Goal: Task Accomplishment & Management: Complete application form

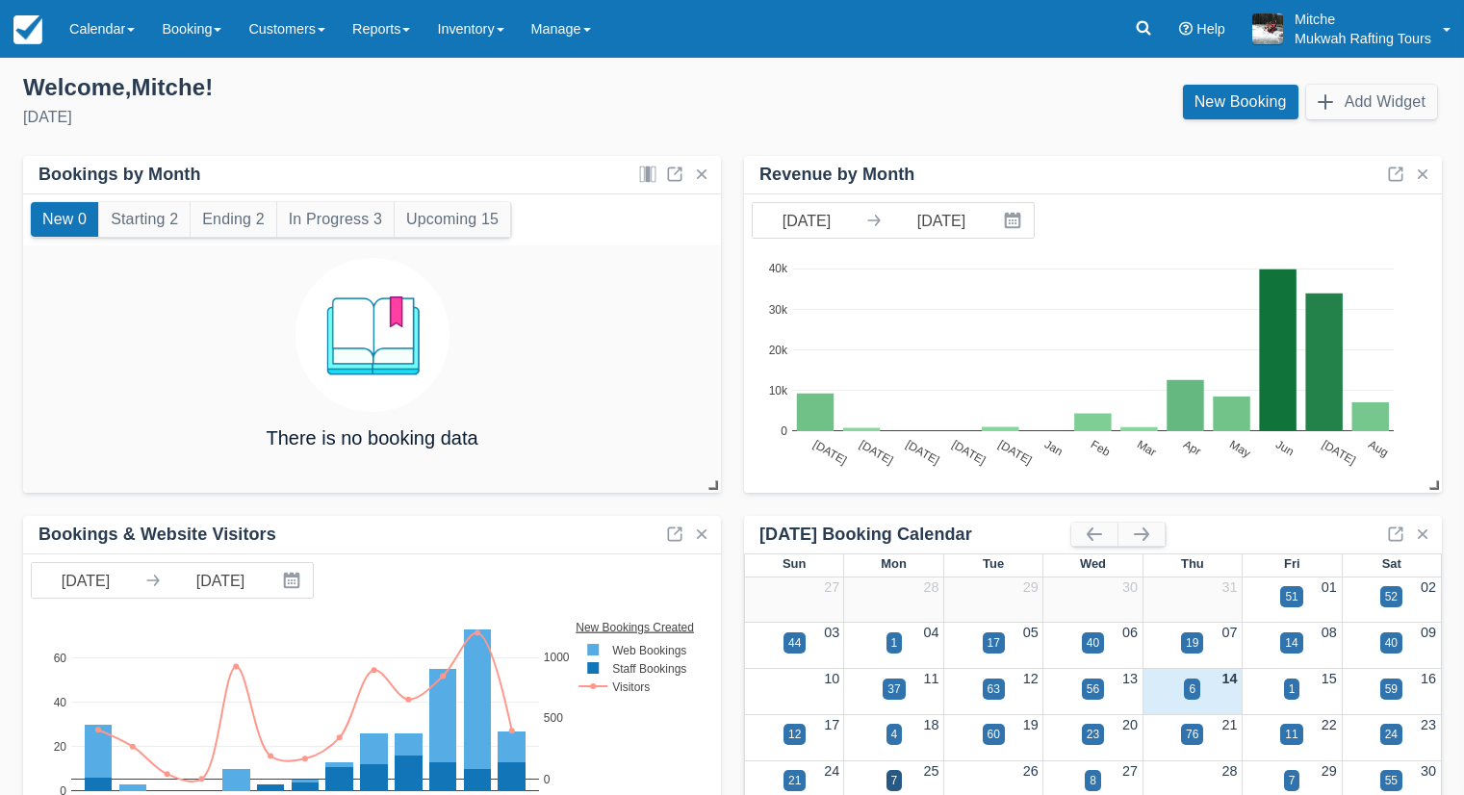
scroll to position [73, 0]
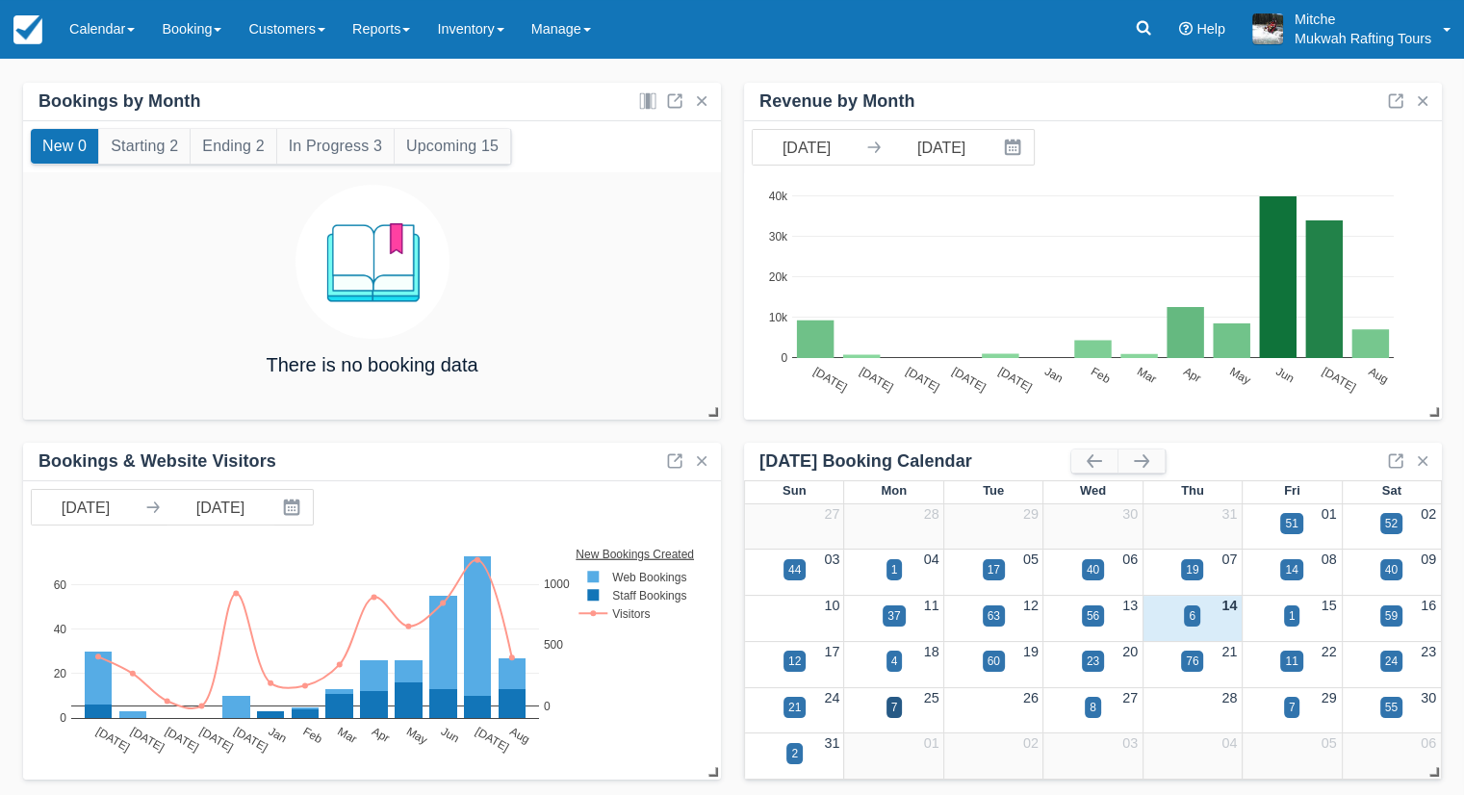
click at [744, 70] on div "Add your inventory Select how you would like to set up your inventory RECOMMEND…" at bounding box center [732, 397] width 1464 height 795
click at [763, 23] on div "Menu Calendar Customer Inventory Month Week Day Booking Daily Manifest Daily Li…" at bounding box center [732, 29] width 1464 height 58
click at [783, 63] on div "Add your inventory Select how you would like to set up your inventory RECOMMEND…" at bounding box center [732, 397] width 1464 height 795
click at [115, 33] on link "Calendar" at bounding box center [102, 29] width 92 height 58
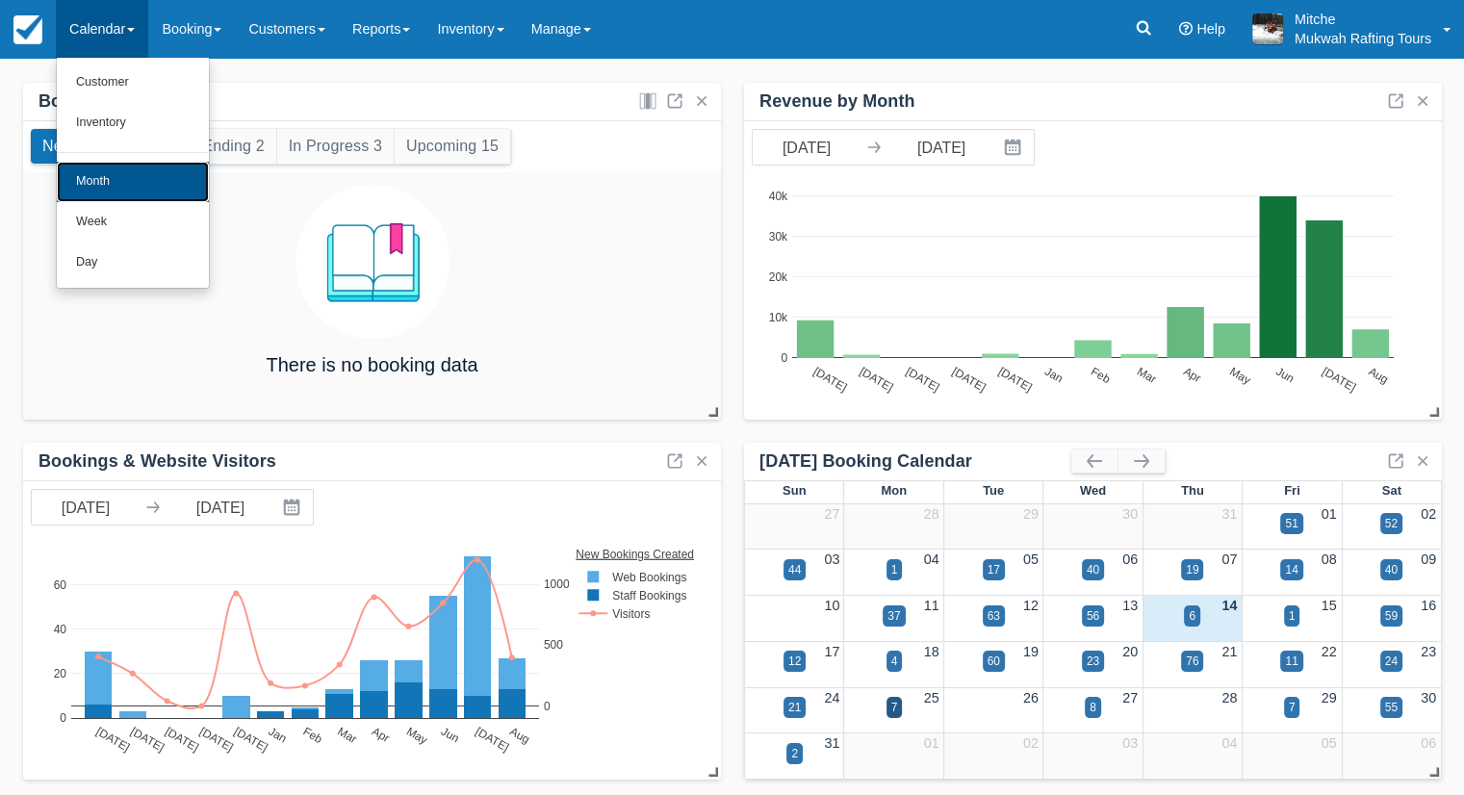
click at [130, 178] on link "Month" at bounding box center [133, 182] width 152 height 40
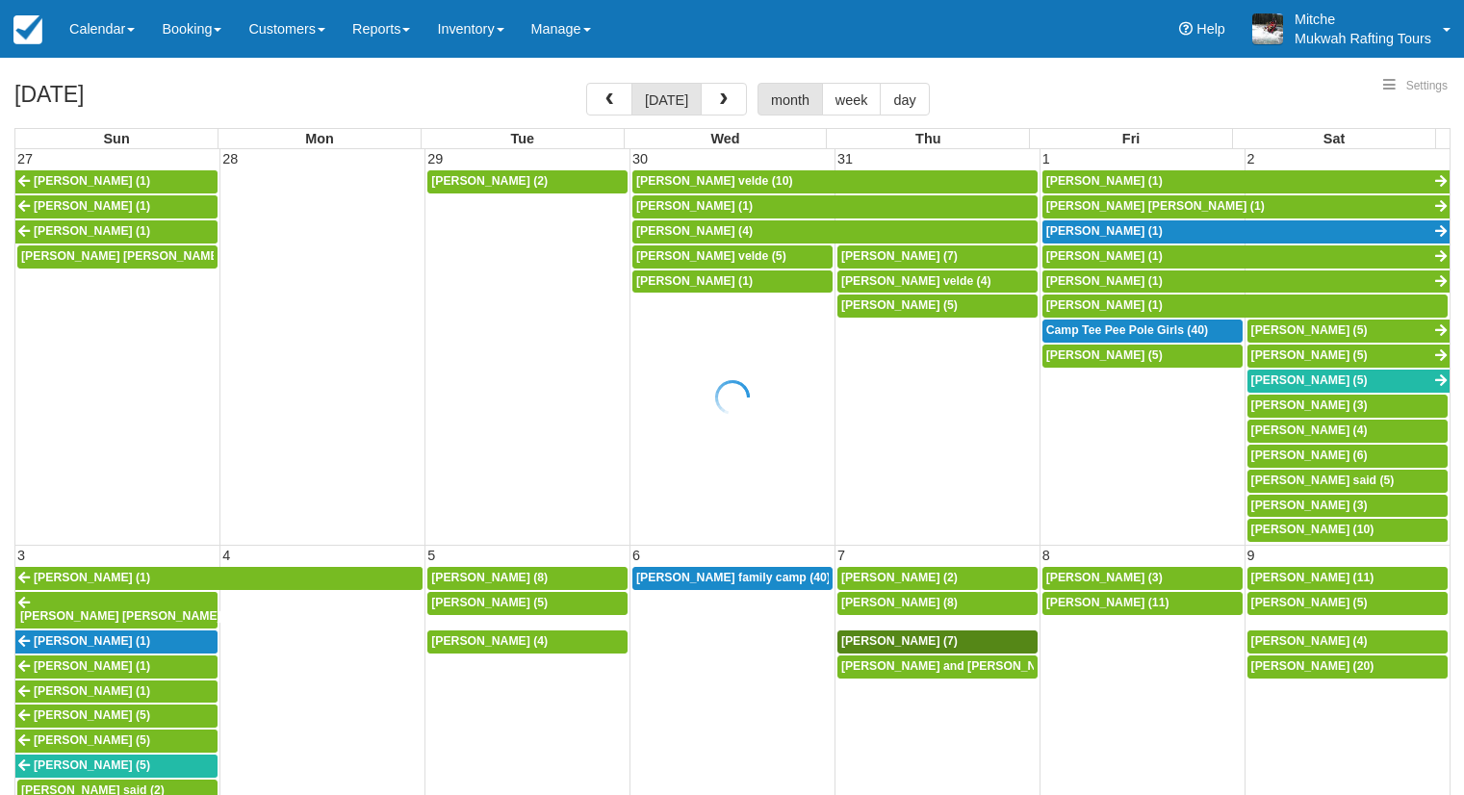
select select
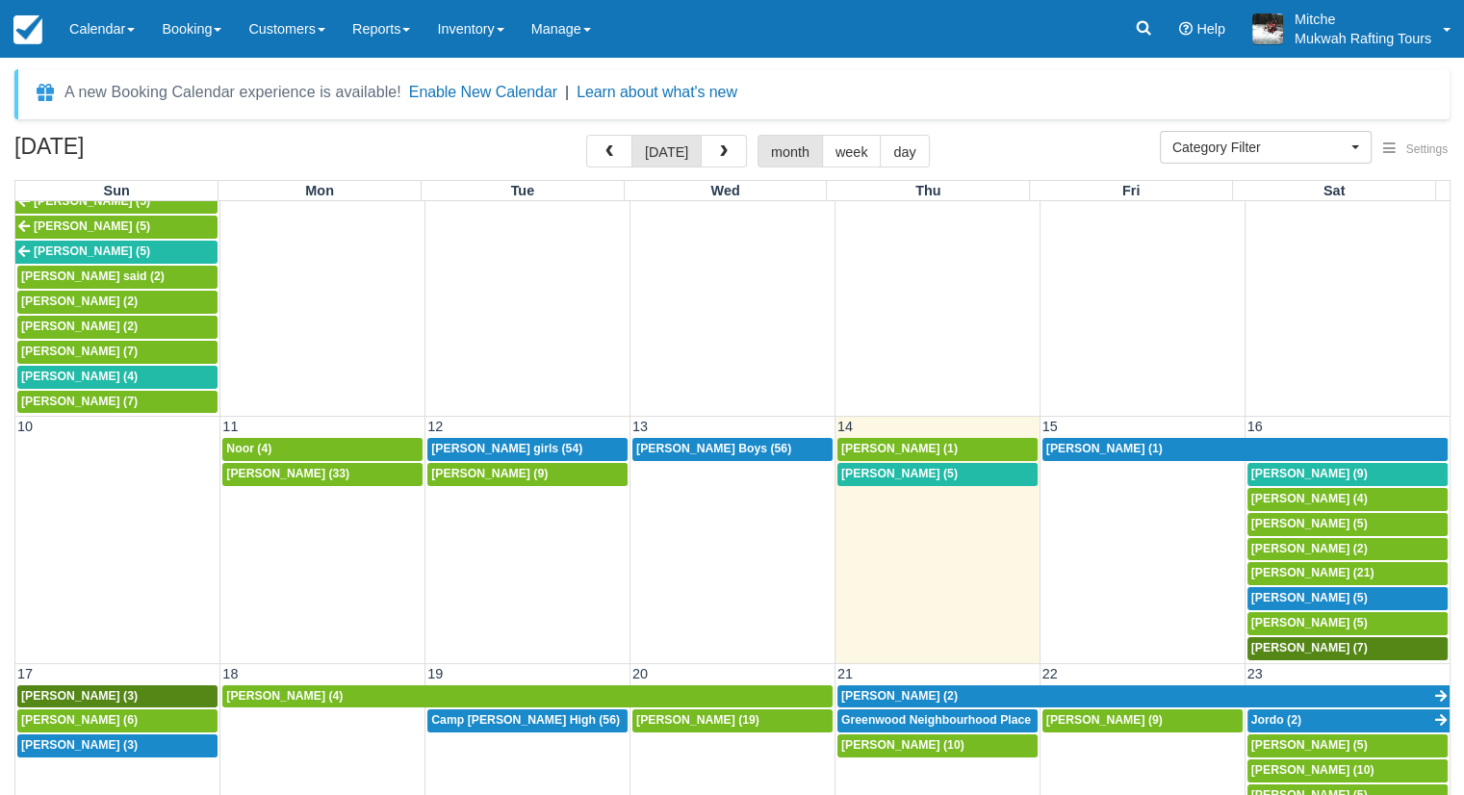
scroll to position [675, 0]
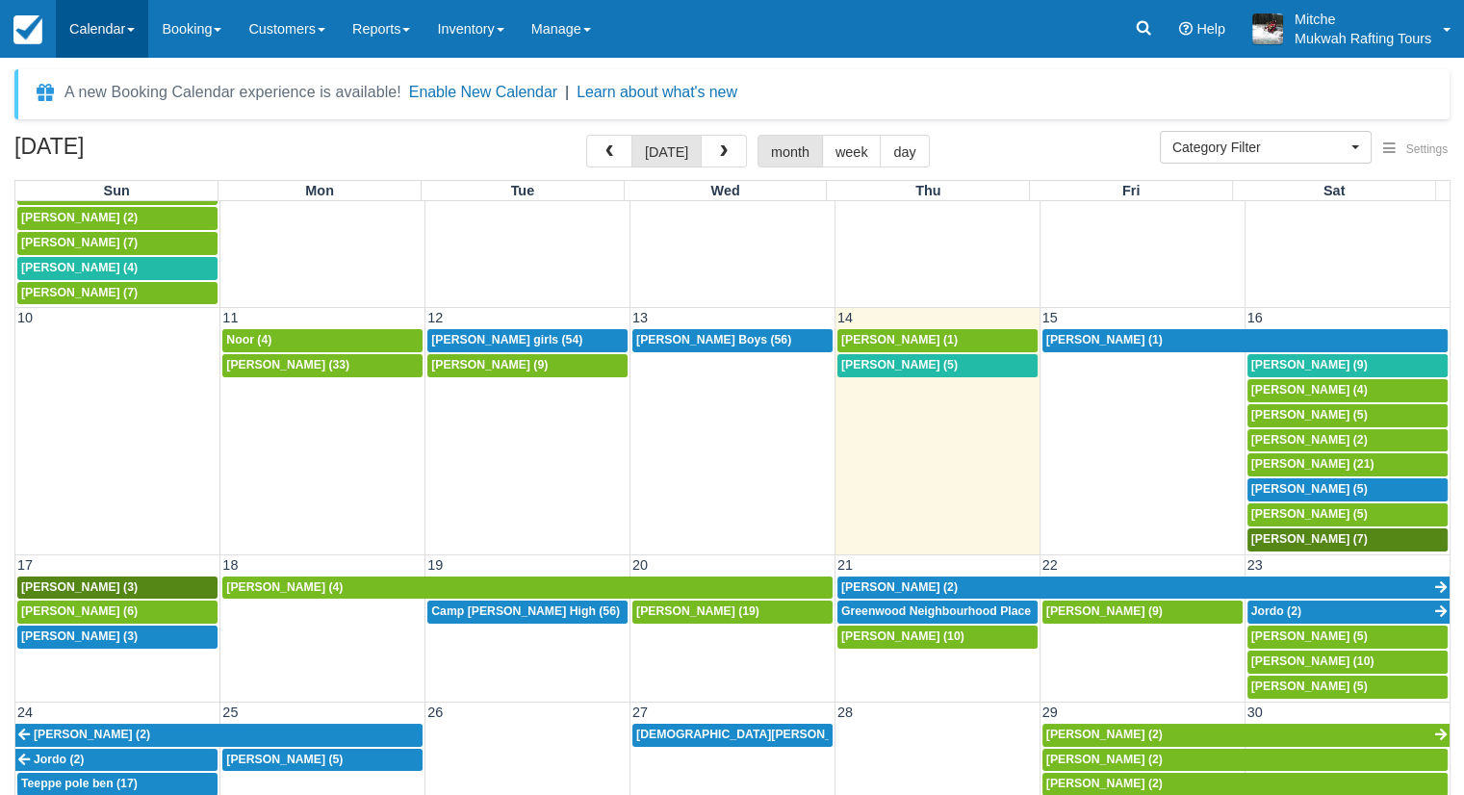
click at [89, 14] on link "Calendar" at bounding box center [102, 29] width 92 height 58
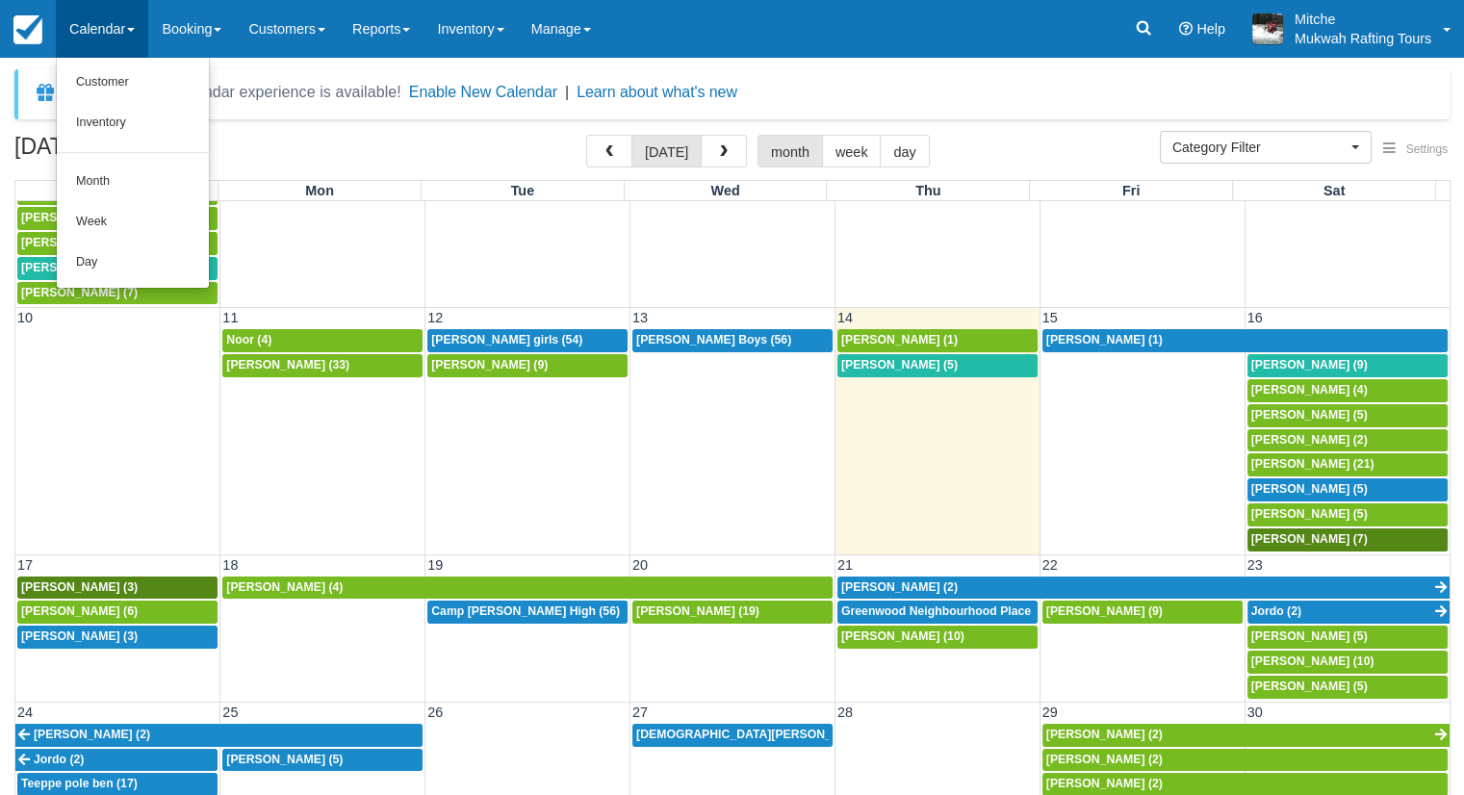
click at [978, 84] on div "A new Booking Calendar experience is available! Enable New Calendar | Learn abo…" at bounding box center [731, 94] width 1435 height 50
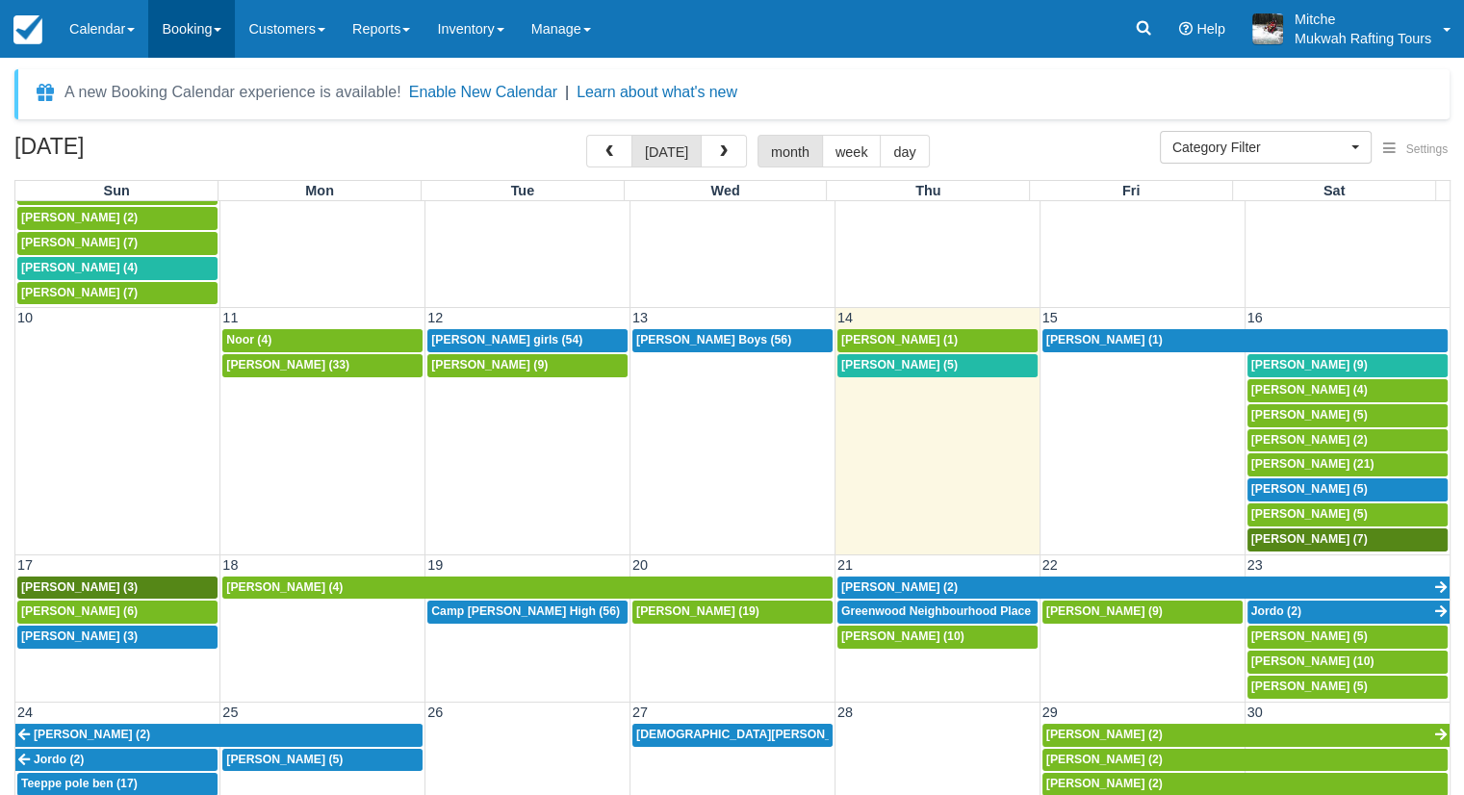
click at [199, 15] on link "Booking" at bounding box center [191, 29] width 87 height 58
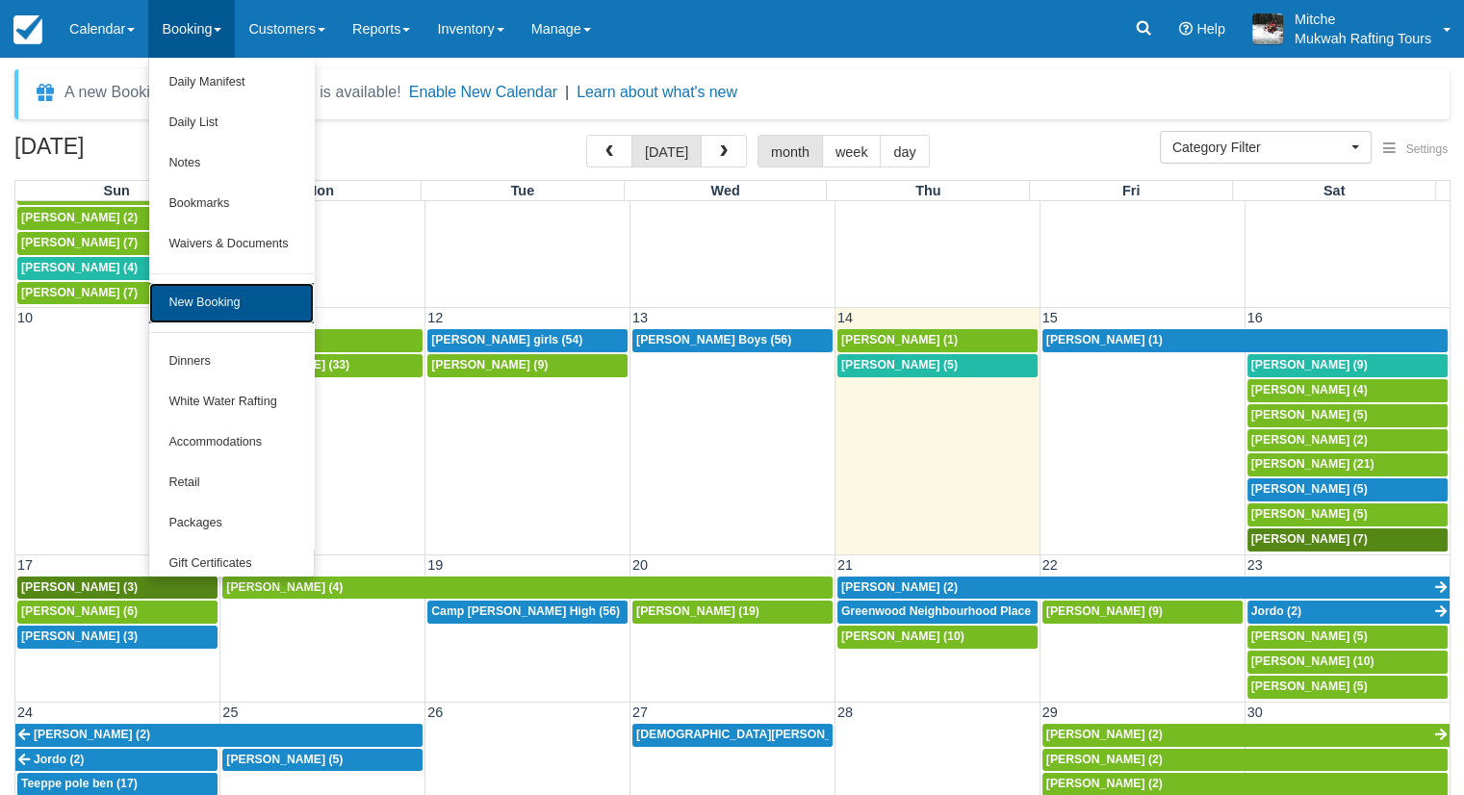
click at [222, 319] on link "New Booking" at bounding box center [231, 303] width 164 height 40
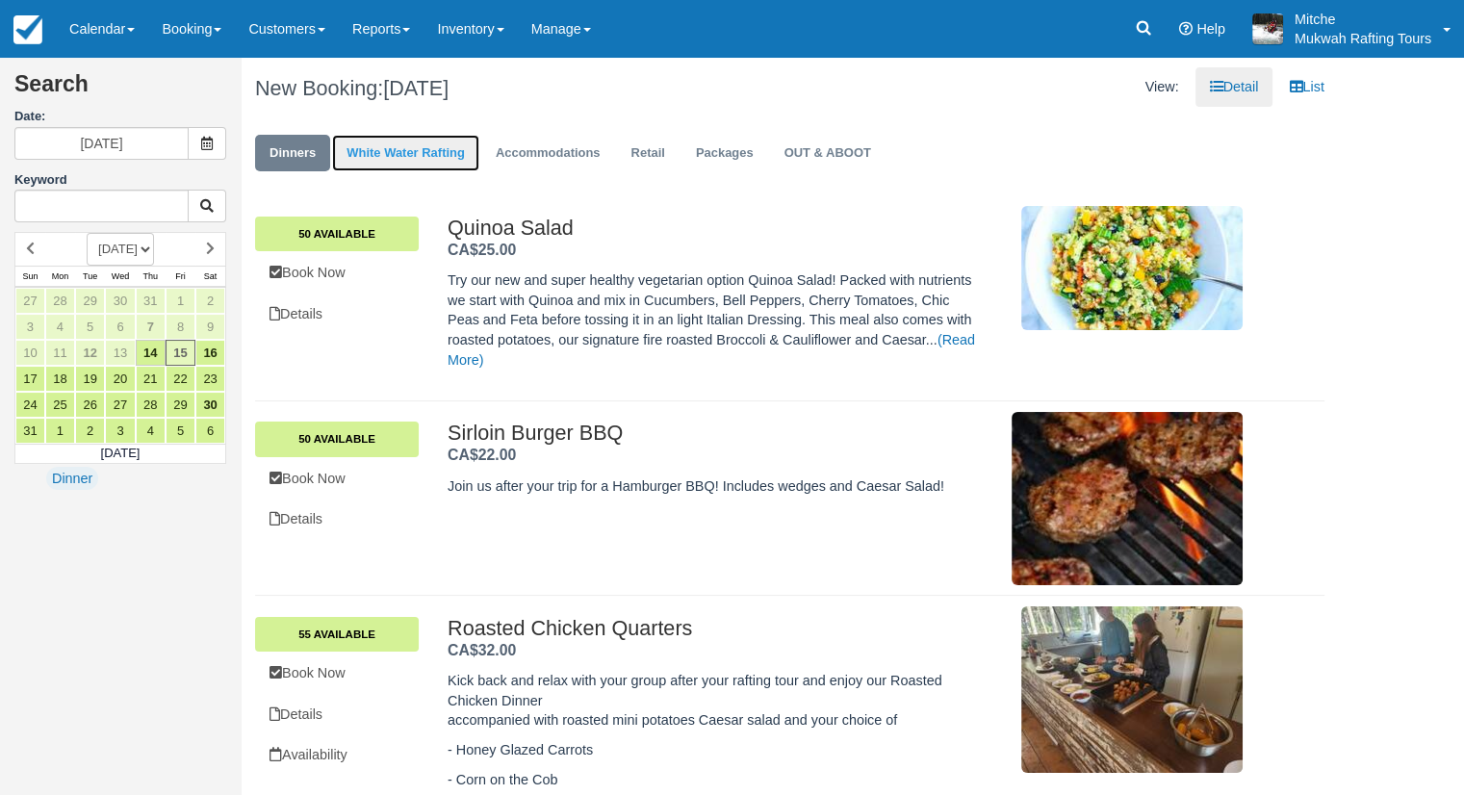
click at [386, 147] on link "White Water Rafting" at bounding box center [405, 154] width 147 height 38
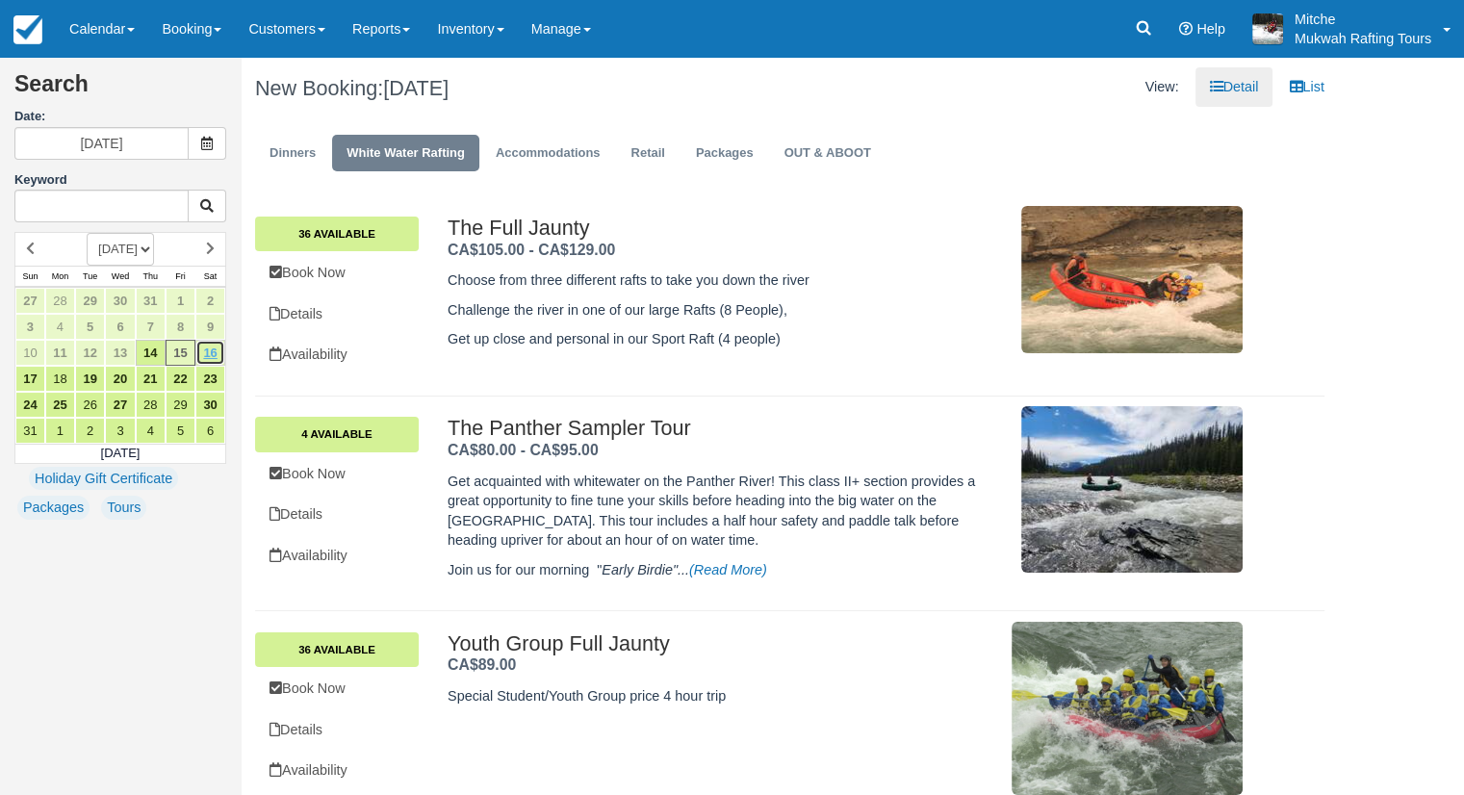
click at [210, 354] on link "16" at bounding box center [210, 353] width 30 height 26
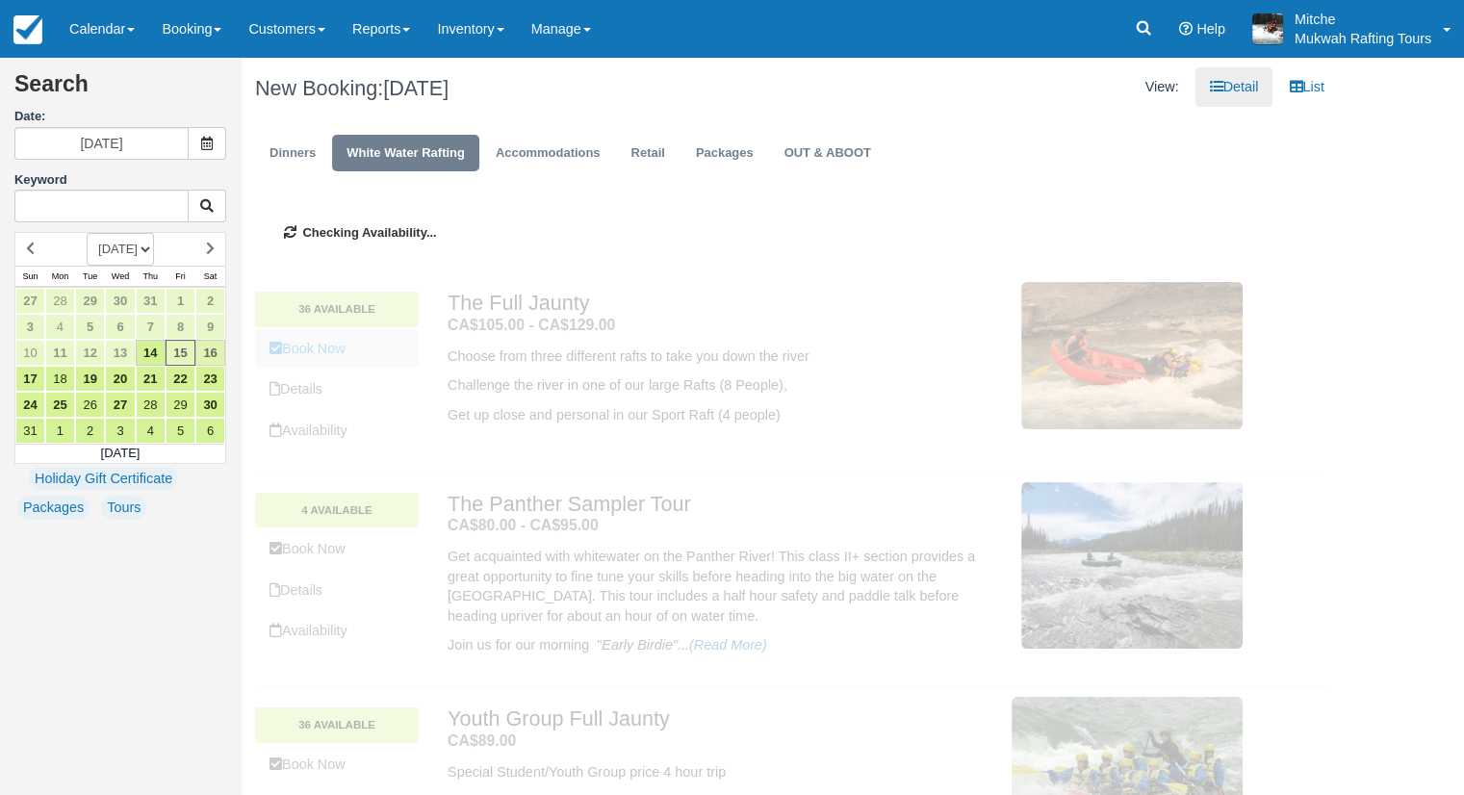
type input "08/16/25"
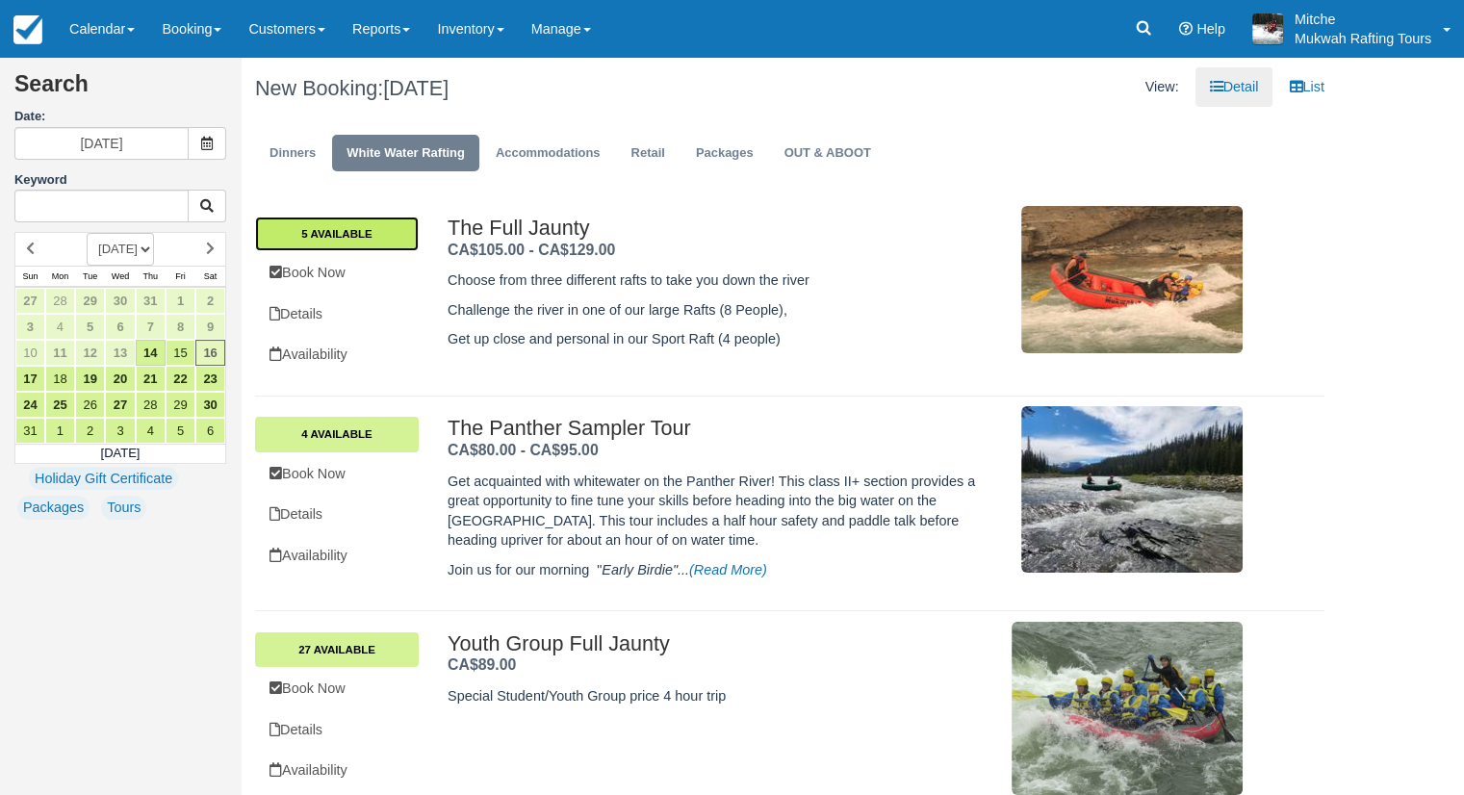
click at [352, 241] on link "5 Available" at bounding box center [337, 234] width 164 height 35
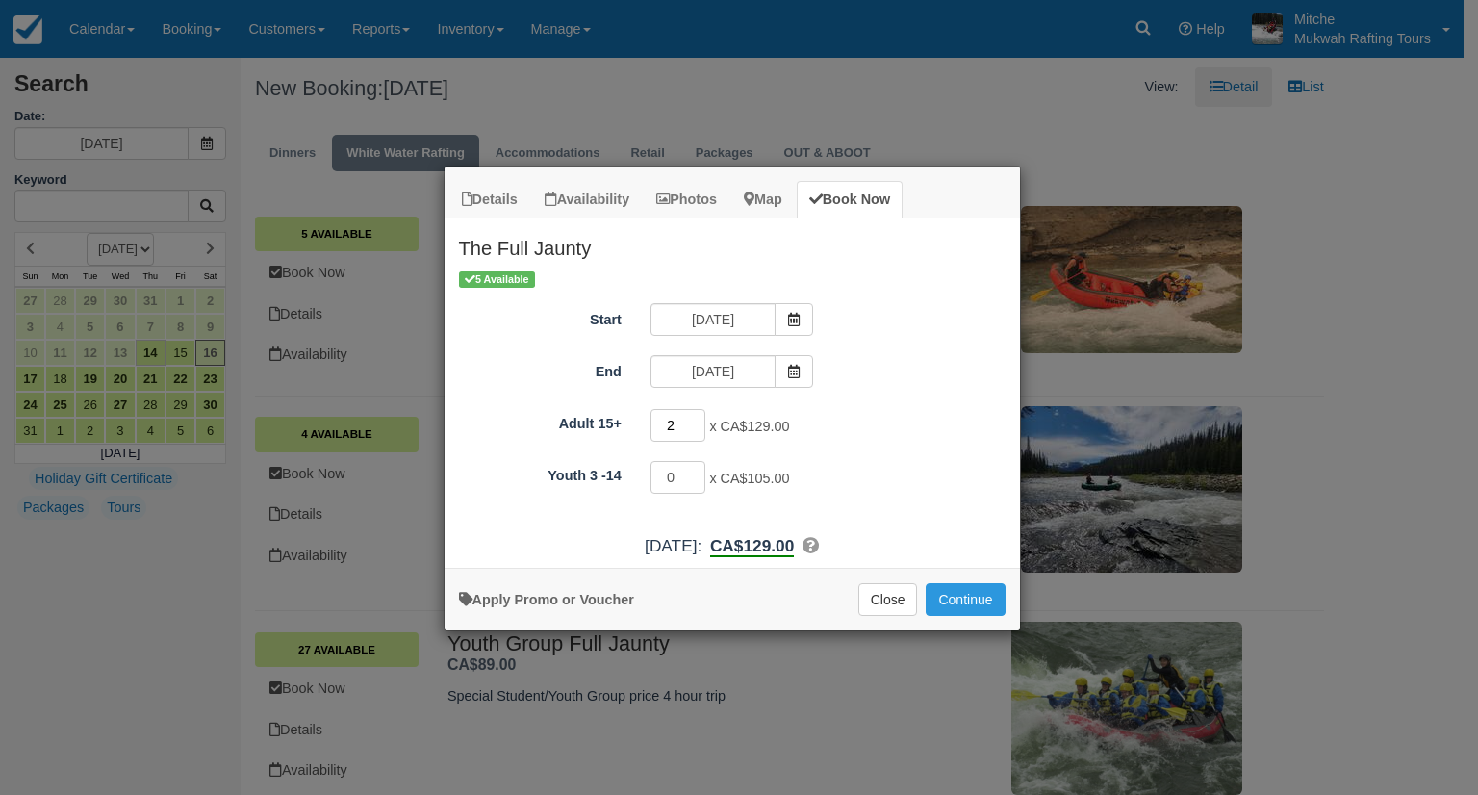
type input "2"
click at [700, 419] on input "2" at bounding box center [679, 425] width 56 height 33
click at [847, 382] on div "End 08/16/25" at bounding box center [733, 374] width 576 height 38
click at [984, 605] on button "Continue" at bounding box center [965, 599] width 79 height 33
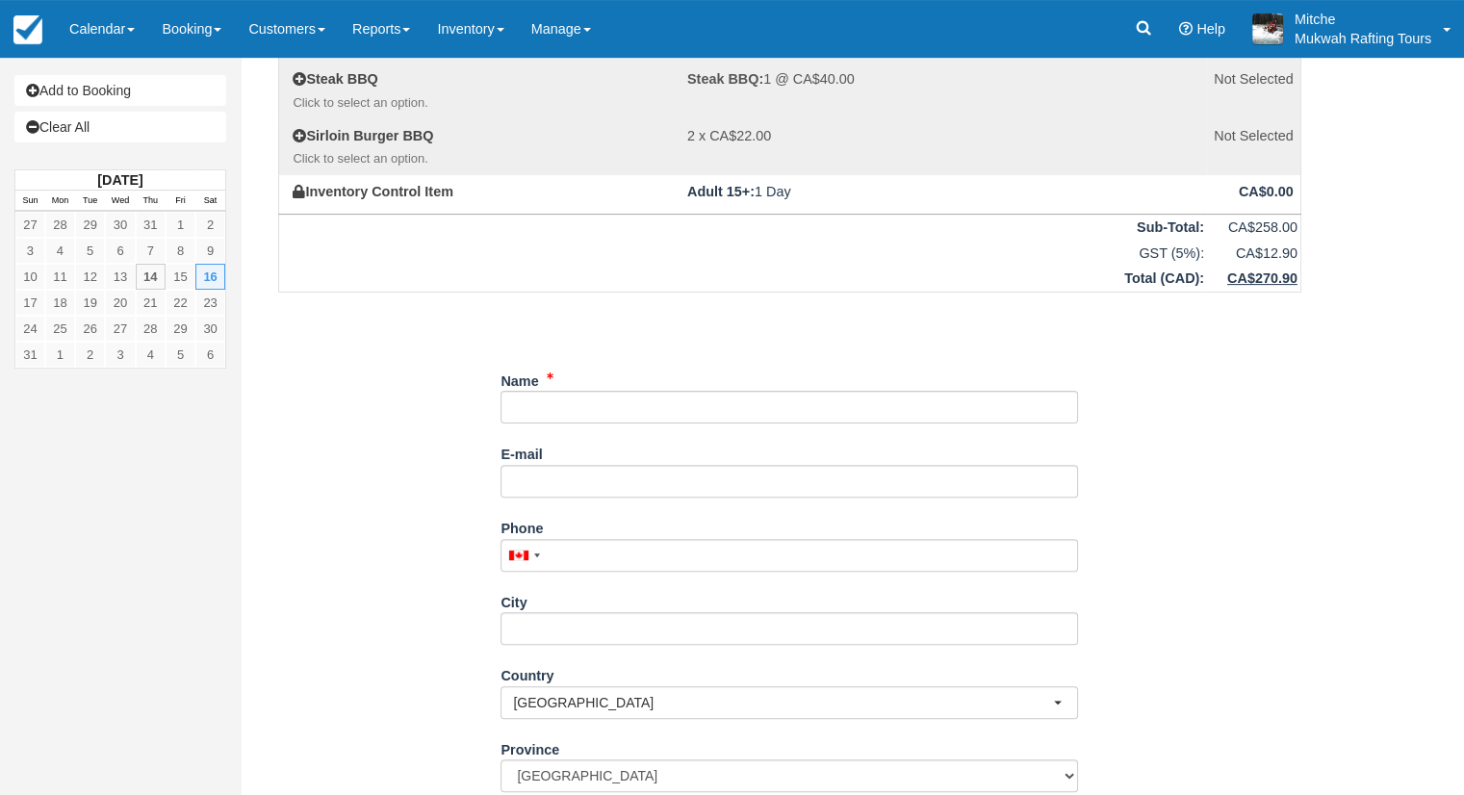
scroll to position [481, 0]
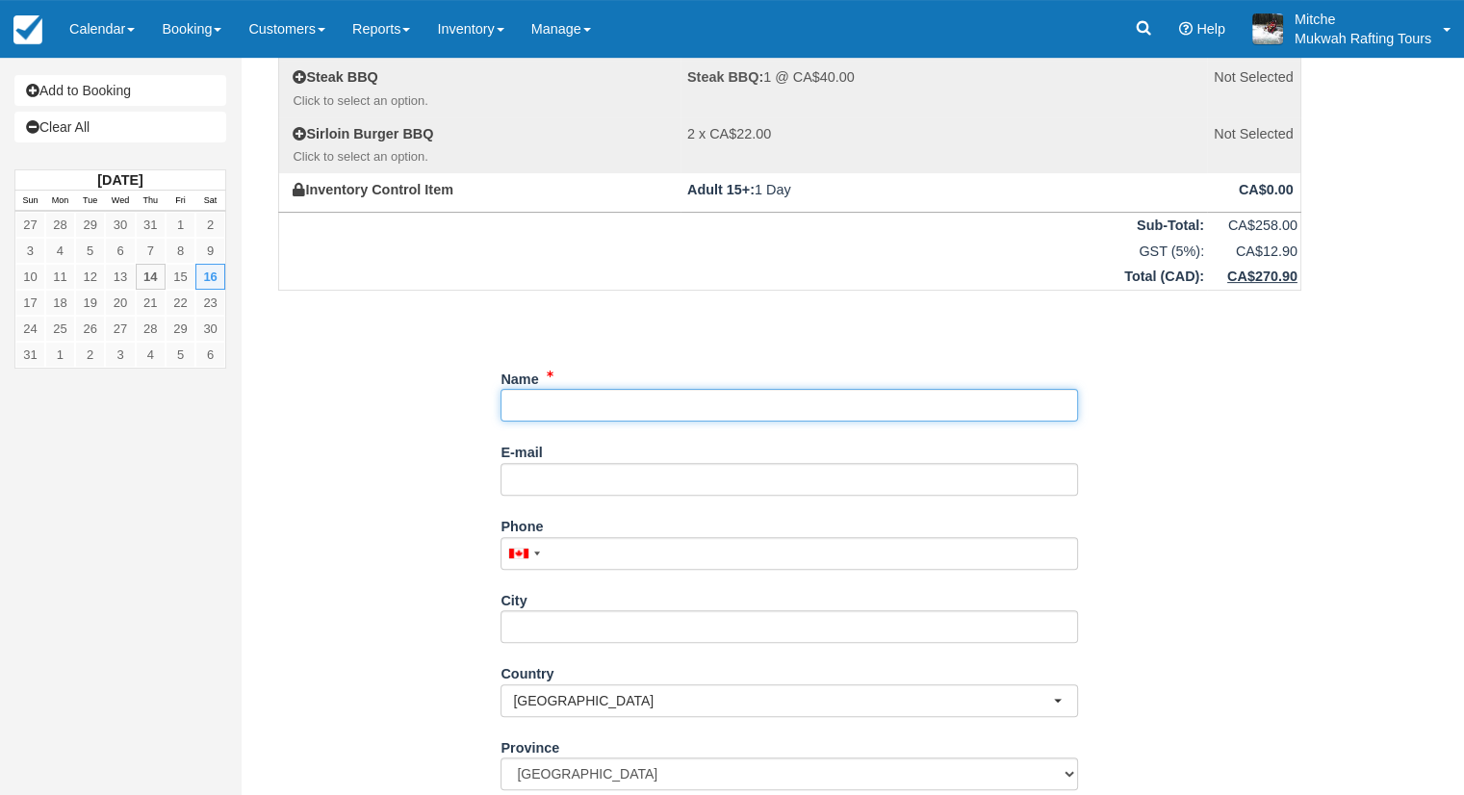
click at [620, 417] on input "Name" at bounding box center [790, 405] width 578 height 33
type input "W"
type input "[PERSON_NAME]"
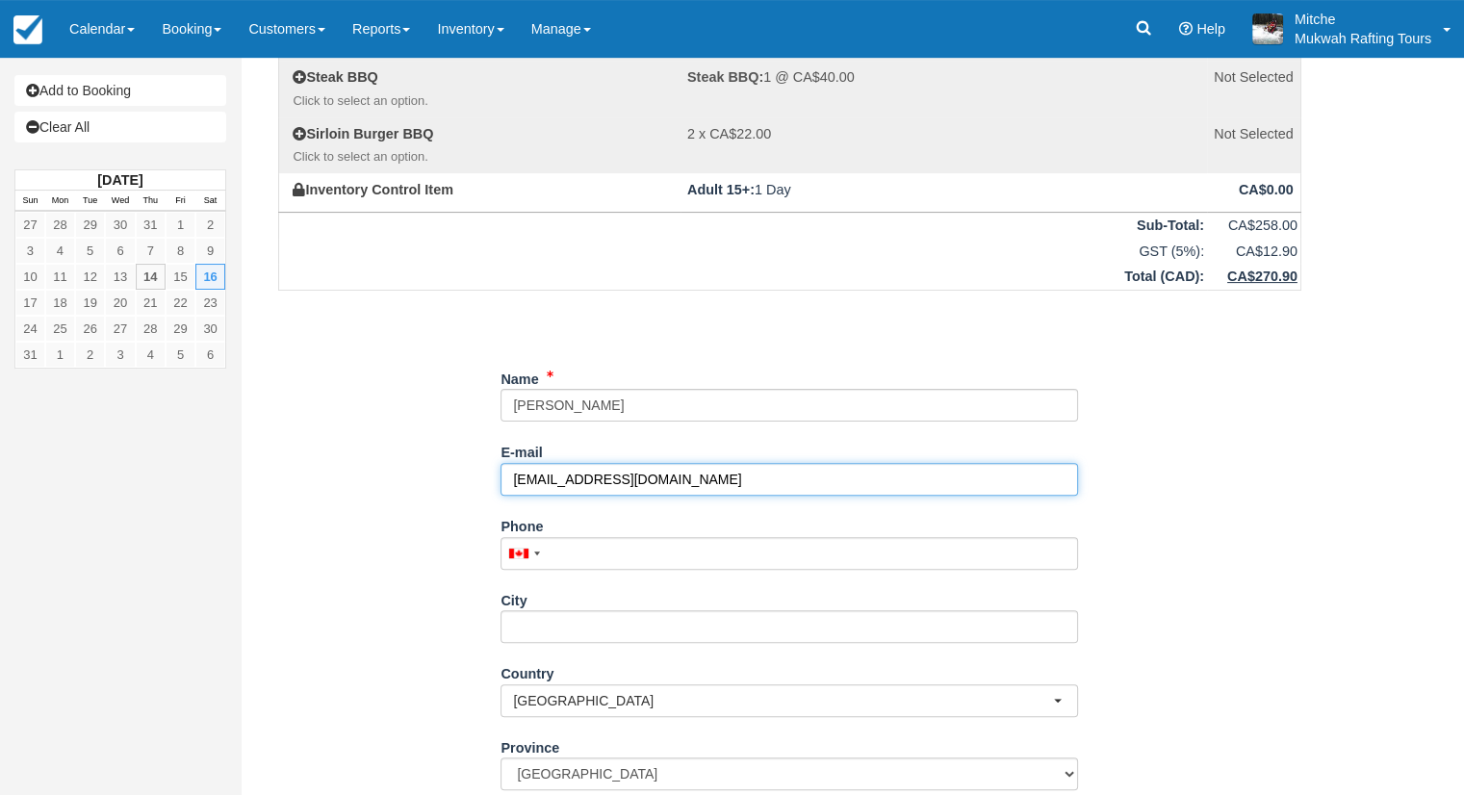
type input "[EMAIL_ADDRESS][DOMAIN_NAME]"
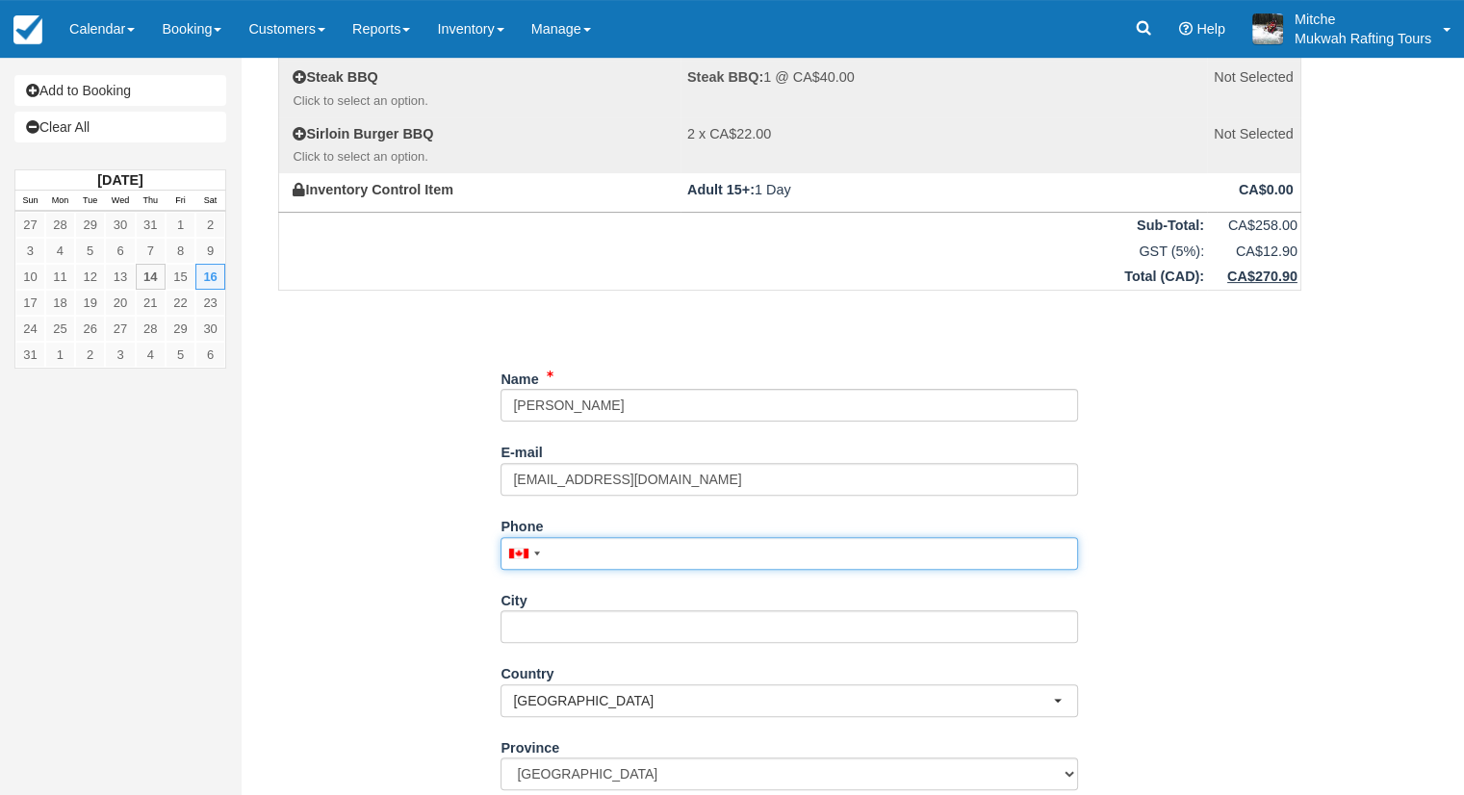
click at [710, 543] on input "Phone" at bounding box center [790, 553] width 578 height 33
type input "(780) 289-0732"
click at [578, 647] on div "City" at bounding box center [790, 621] width 578 height 74
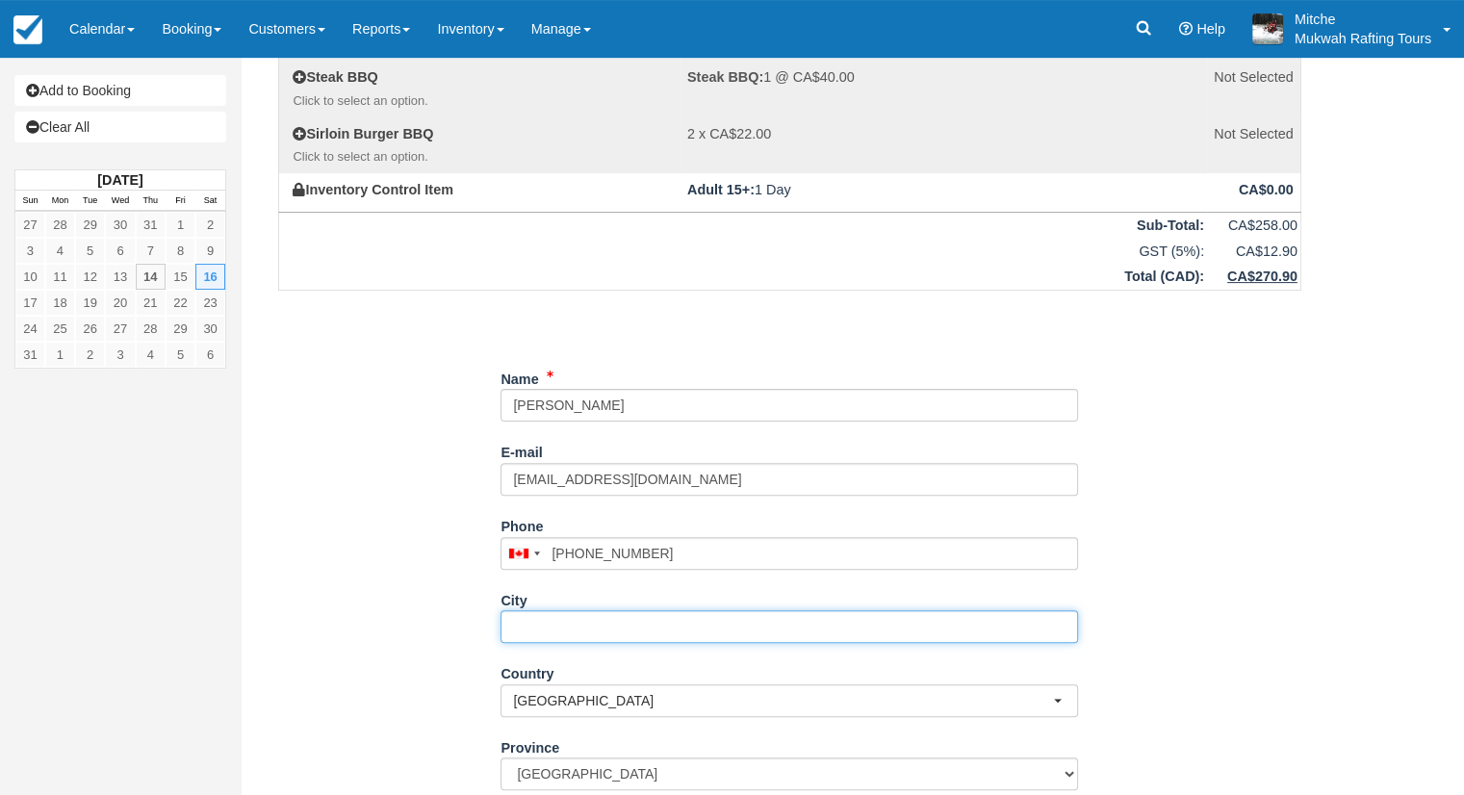
click at [562, 625] on input "City" at bounding box center [790, 626] width 578 height 33
type input "Edmonton"
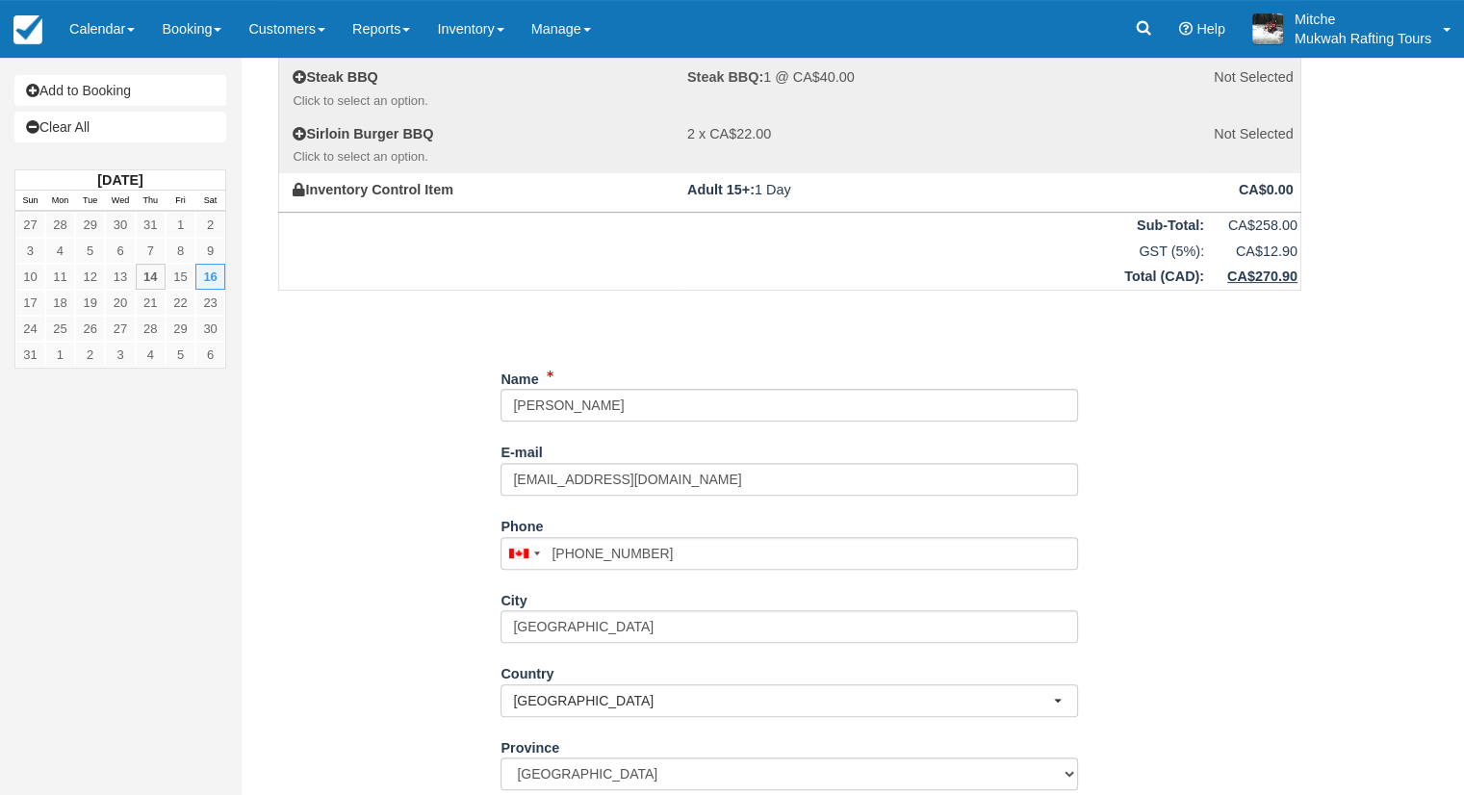
click at [331, 639] on div "Item Rate Amount The Full Jaunty Sat Aug 16, 2025 Adult 15+: 2 @ CA$129.00 CA$2…" at bounding box center [789, 305] width 1069 height 1334
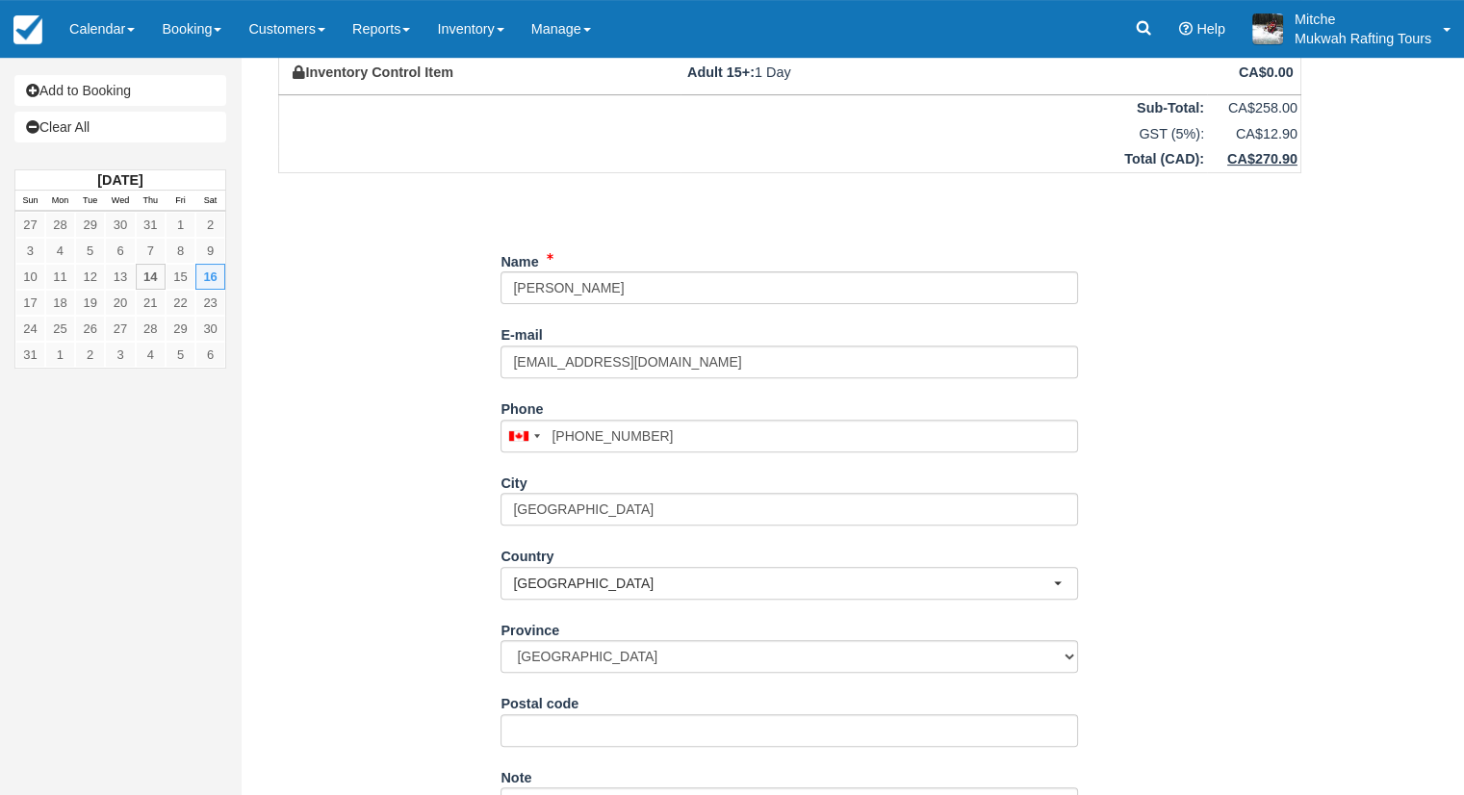
scroll to position [704, 0]
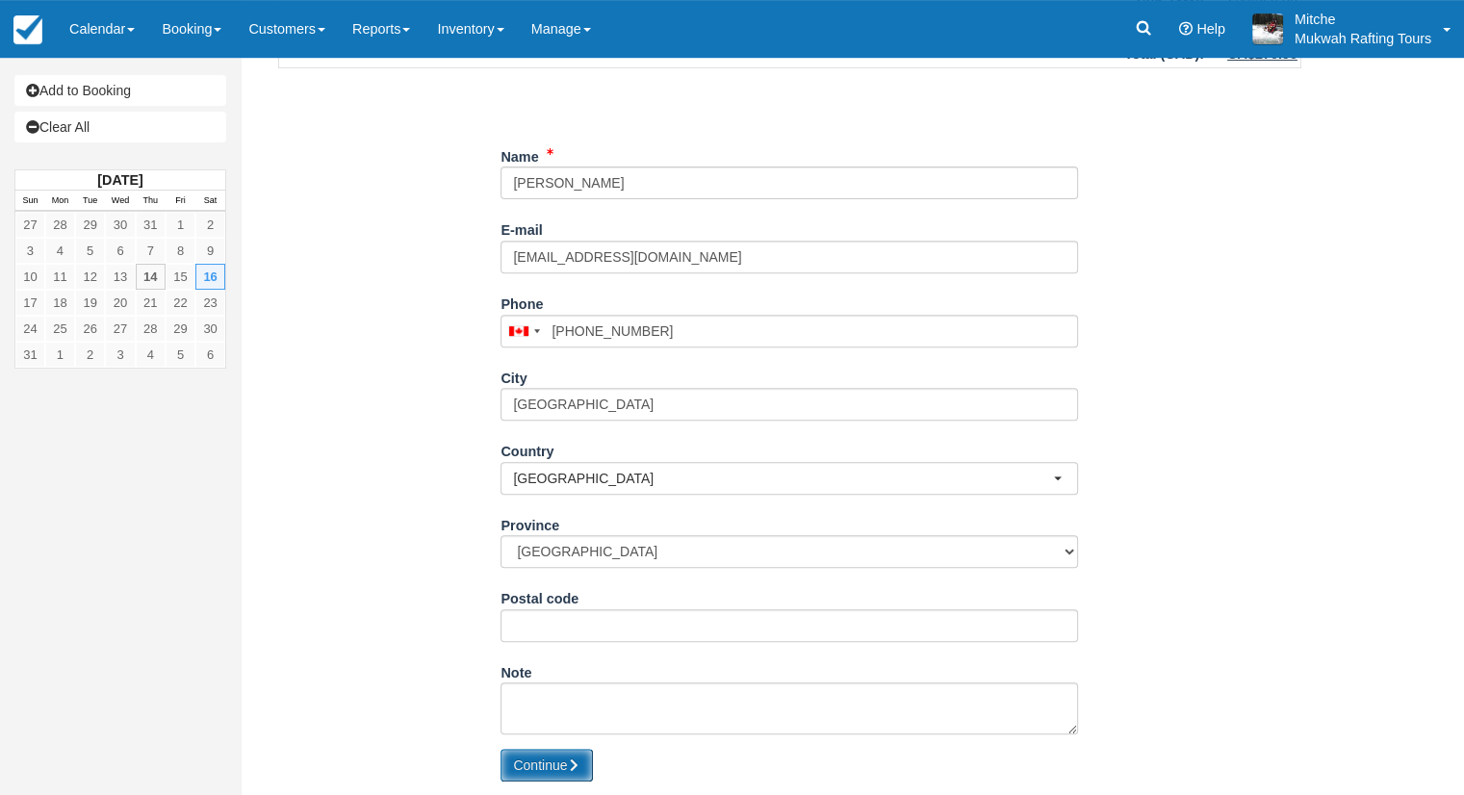
click at [573, 771] on button "Continue" at bounding box center [547, 765] width 92 height 33
type input "+17802890732"
